Goal: Find specific page/section: Find specific page/section

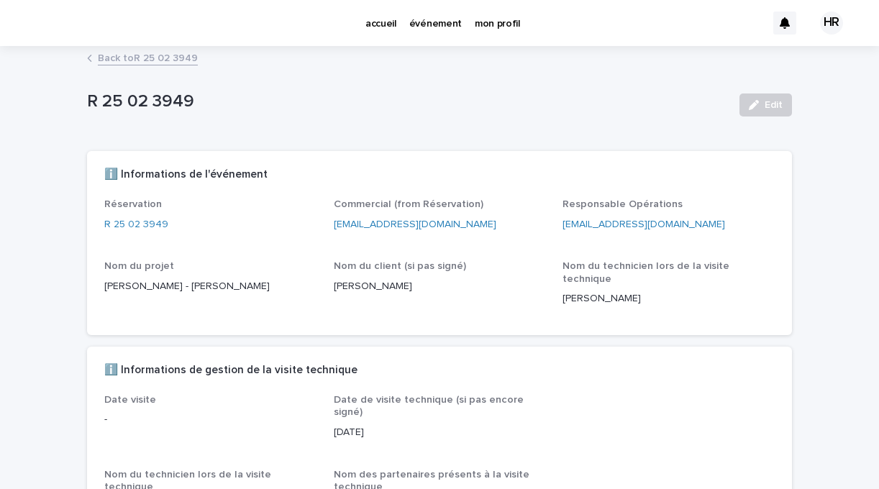
click at [384, 19] on p "accueil" at bounding box center [380, 15] width 31 height 30
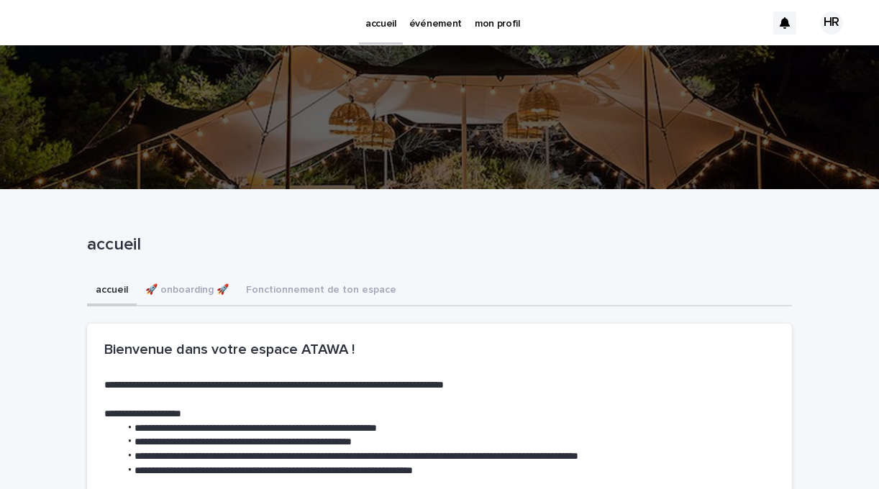
click at [432, 24] on p "événement" at bounding box center [435, 15] width 52 height 30
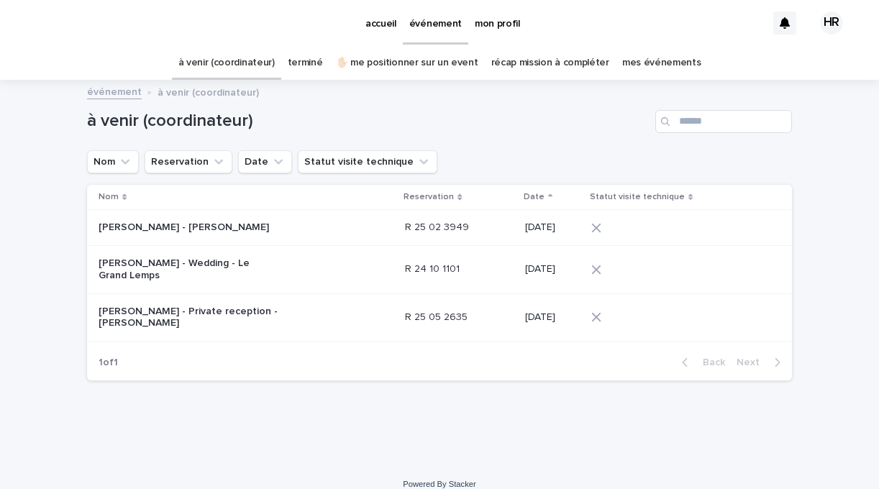
click at [203, 230] on p "[PERSON_NAME] - [PERSON_NAME]" at bounding box center [188, 227] width 180 height 12
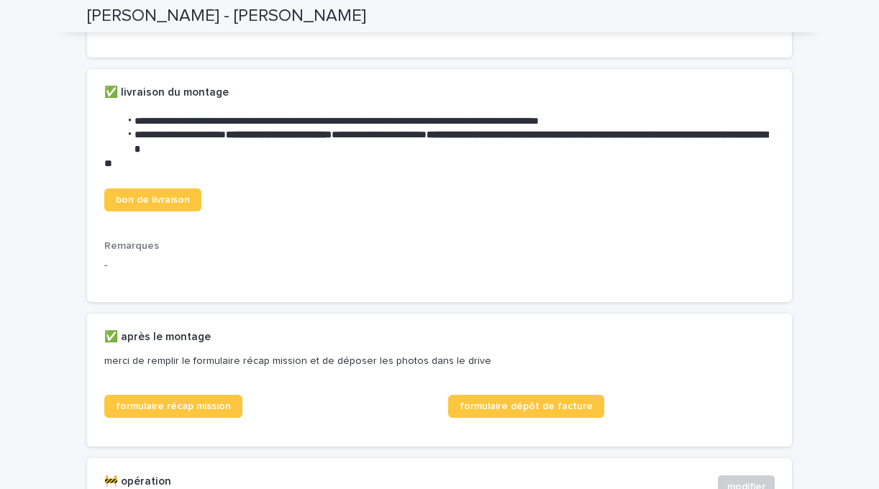
scroll to position [488, 0]
click at [151, 205] on span "bon de livraison" at bounding box center [153, 200] width 74 height 10
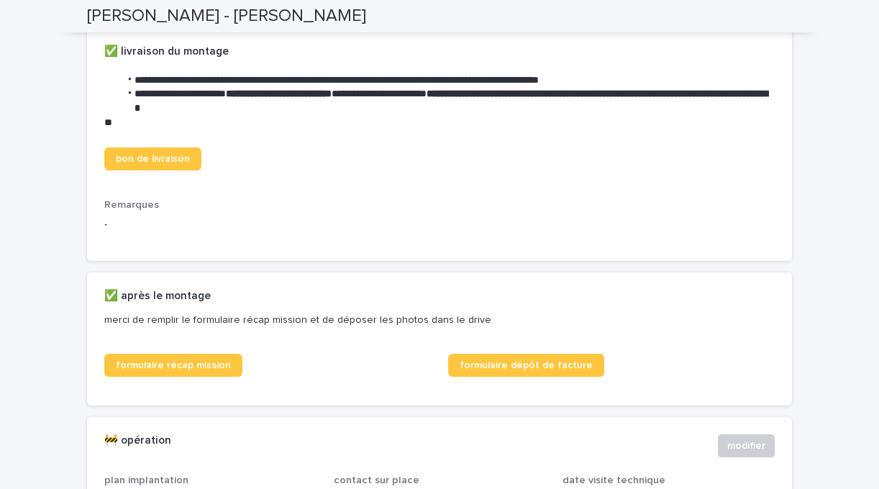
scroll to position [557, 0]
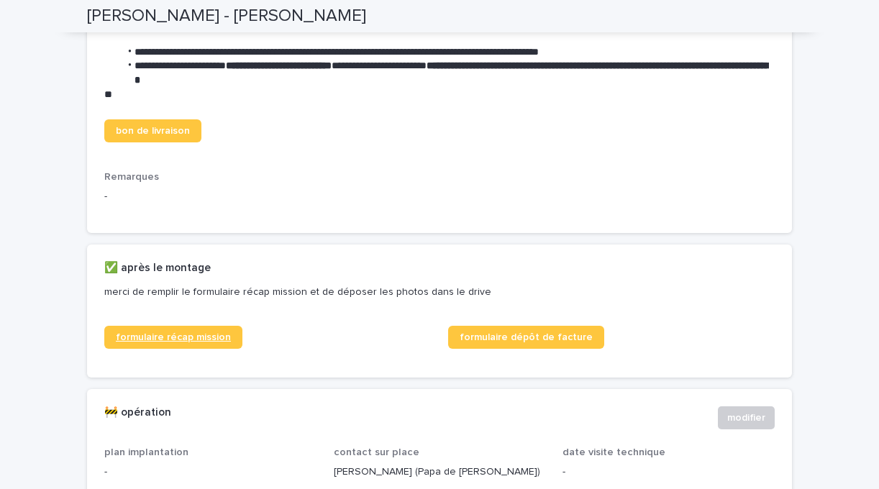
click at [194, 342] on span "formulaire récap mission" at bounding box center [173, 337] width 115 height 10
